Goal: Information Seeking & Learning: Learn about a topic

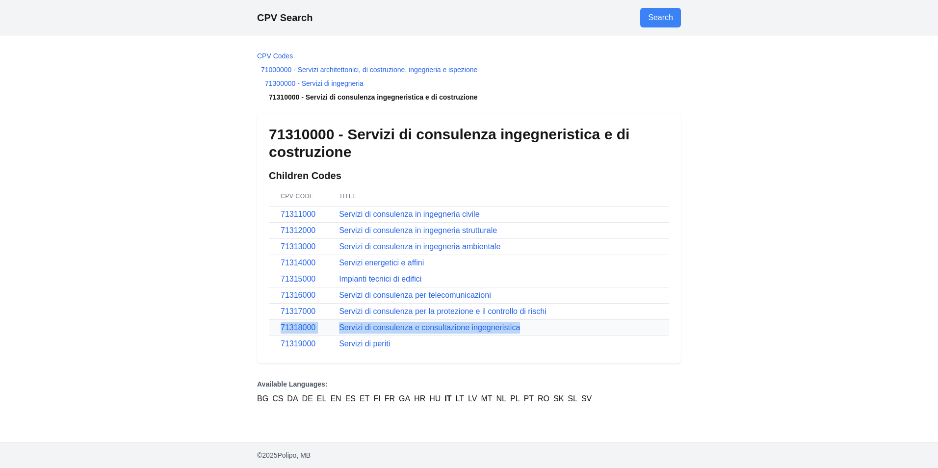
drag, startPoint x: 529, startPoint y: 328, endPoint x: 280, endPoint y: 331, distance: 249.3
click at [280, 331] on tr "71318000 Servizi di consulenza e consultazione ingegneristica" at bounding box center [469, 328] width 400 height 16
drag, startPoint x: 280, startPoint y: 331, endPoint x: 325, endPoint y: 327, distance: 45.4
click at [325, 327] on td "71318000" at bounding box center [298, 328] width 58 height 16
drag, startPoint x: 325, startPoint y: 327, endPoint x: 272, endPoint y: 331, distance: 53.1
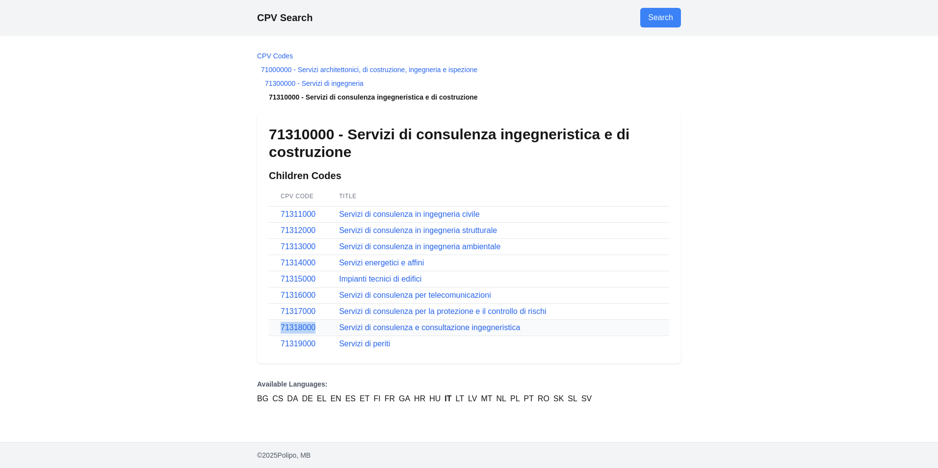
click at [272, 331] on td "71318000" at bounding box center [298, 328] width 58 height 16
drag, startPoint x: 486, startPoint y: 98, endPoint x: 397, endPoint y: 104, distance: 89.5
click at [397, 104] on main "CPV Codes 71000000 - Servizi architettonici, di costruzione, ingegneria e ispez…" at bounding box center [469, 238] width 440 height 407
drag, startPoint x: 397, startPoint y: 104, endPoint x: 479, endPoint y: 110, distance: 82.1
click at [479, 110] on main "CPV Codes 71000000 - Servizi architettonici, di costruzione, ingegneria e ispez…" at bounding box center [469, 238] width 440 height 407
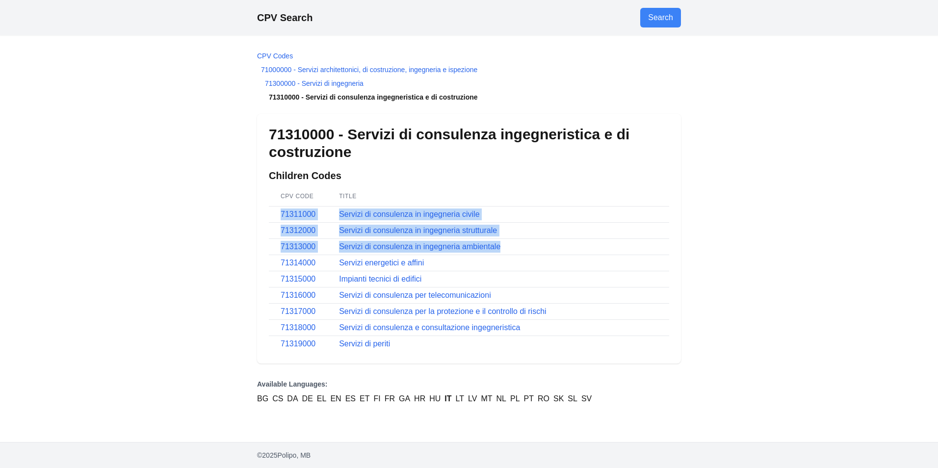
drag, startPoint x: 515, startPoint y: 245, endPoint x: 509, endPoint y: 196, distance: 48.9
click at [509, 196] on table "CPV Code Title 71311000 Servizi di consulenza in ingegneria civile 71312000 Ser…" at bounding box center [469, 268] width 400 height 165
drag, startPoint x: 509, startPoint y: 196, endPoint x: 508, endPoint y: 191, distance: 5.6
click at [508, 191] on th "Title" at bounding box center [498, 196] width 342 height 20
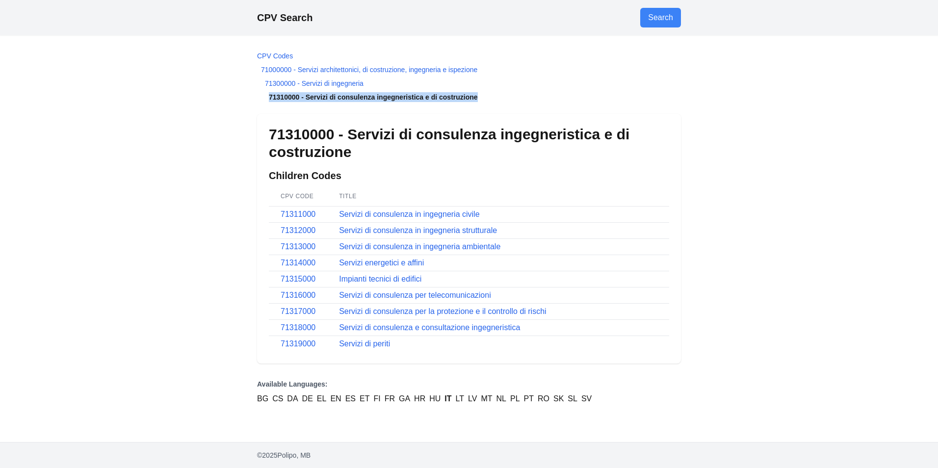
drag, startPoint x: 480, startPoint y: 98, endPoint x: 256, endPoint y: 98, distance: 224.2
click at [256, 98] on main "CPV Codes 71000000 - Servizi architettonici, di costruzione, ingegneria e ispez…" at bounding box center [469, 238] width 440 height 407
